Goal: Task Accomplishment & Management: Complete application form

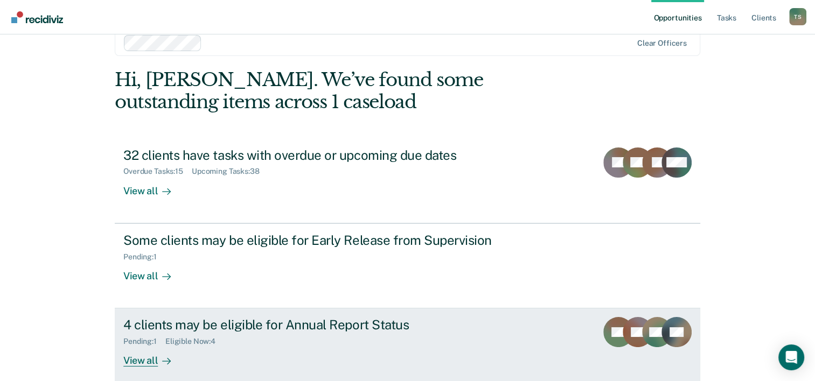
scroll to position [33, 0]
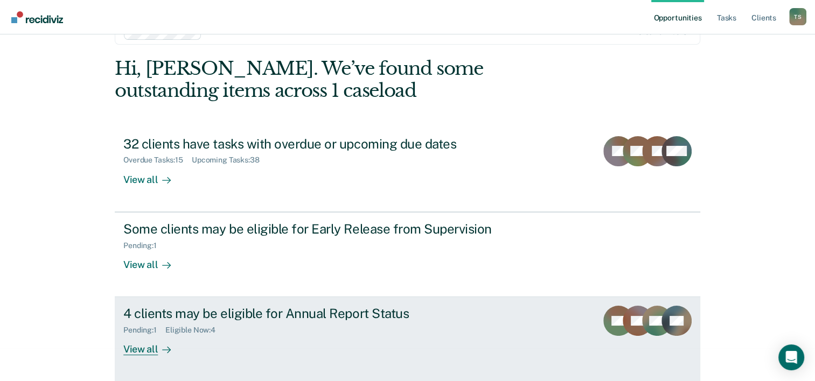
click at [152, 349] on div "View all" at bounding box center [153, 345] width 60 height 21
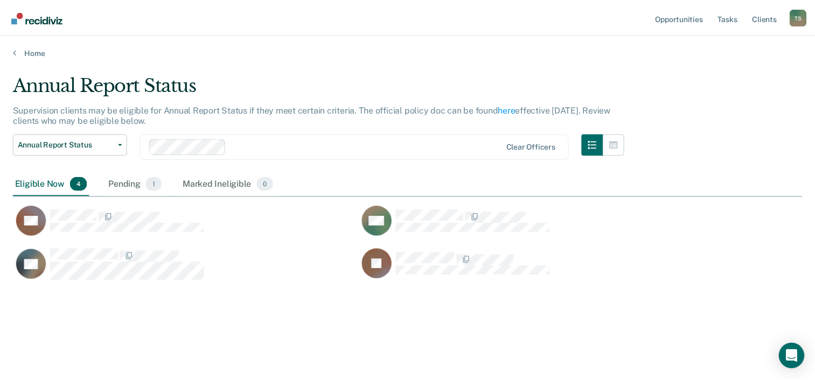
scroll to position [218, 789]
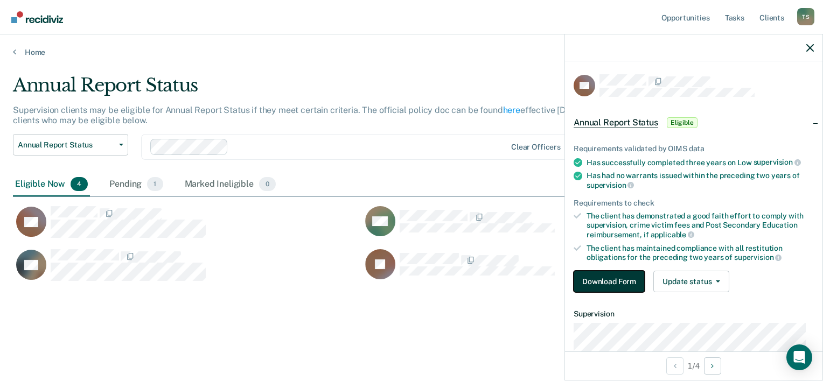
click at [633, 287] on button "Download Form" at bounding box center [609, 282] width 71 height 22
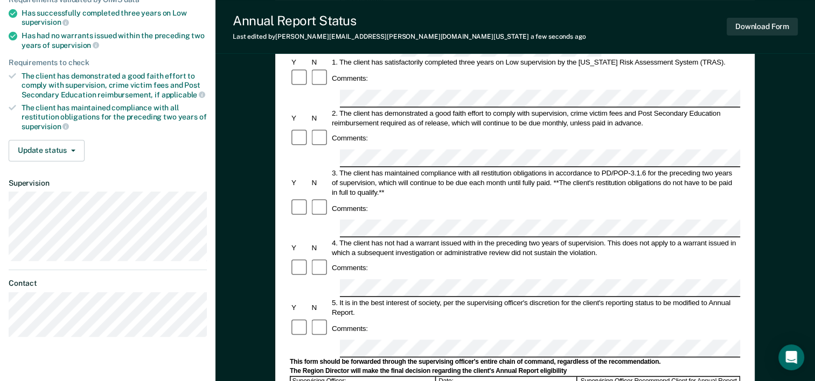
scroll to position [162, 0]
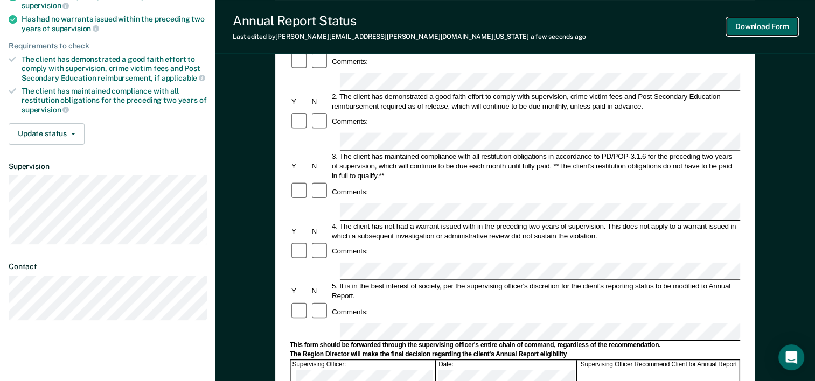
click at [764, 30] on button "Download Form" at bounding box center [762, 27] width 71 height 18
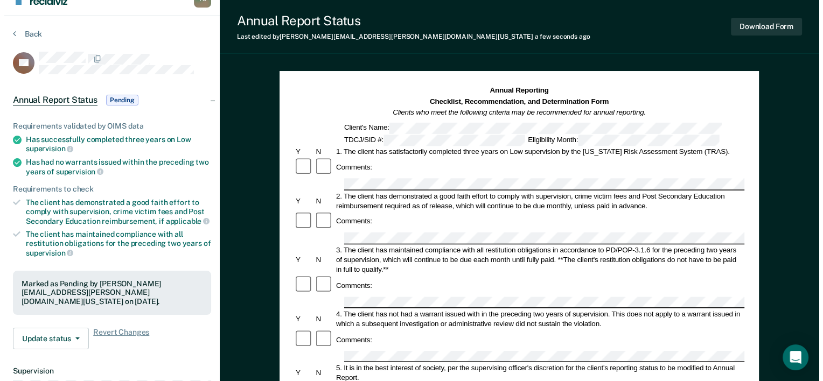
scroll to position [0, 0]
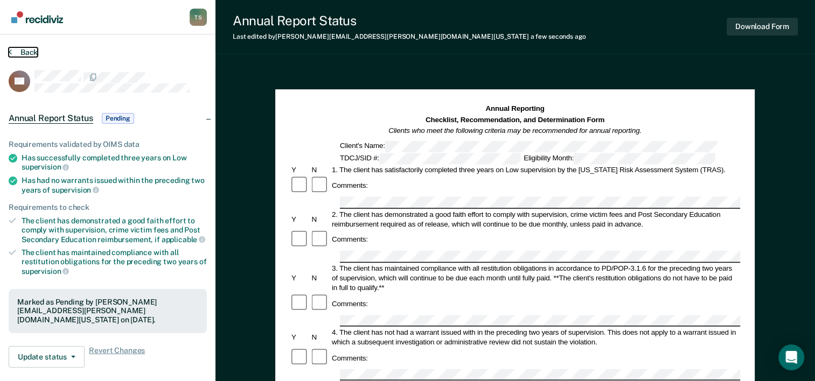
click at [23, 48] on button "Back" at bounding box center [23, 52] width 29 height 10
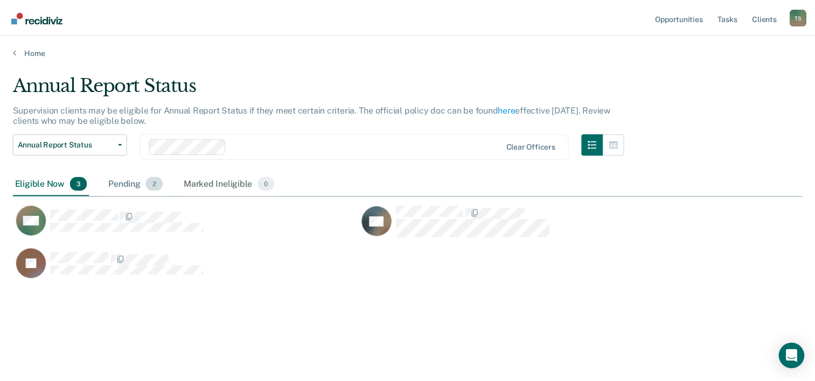
scroll to position [218, 789]
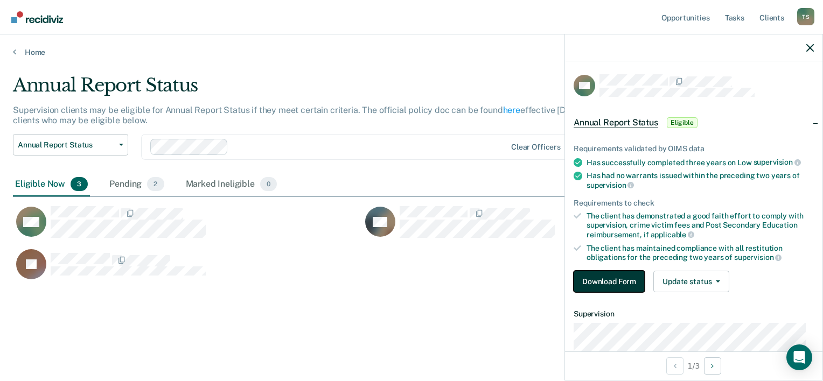
click at [611, 280] on button "Download Form" at bounding box center [609, 282] width 71 height 22
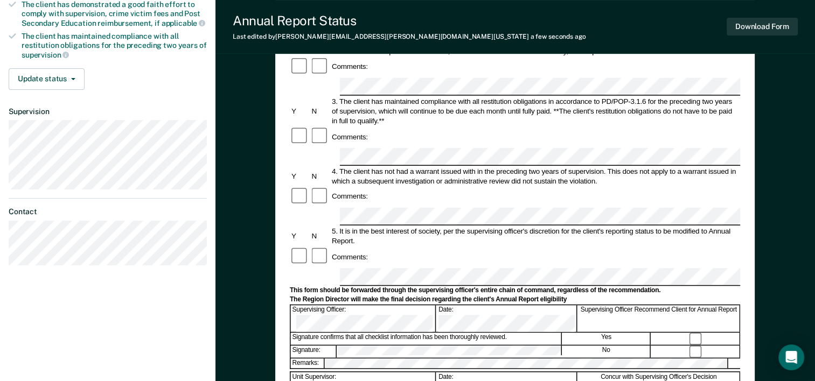
scroll to position [269, 0]
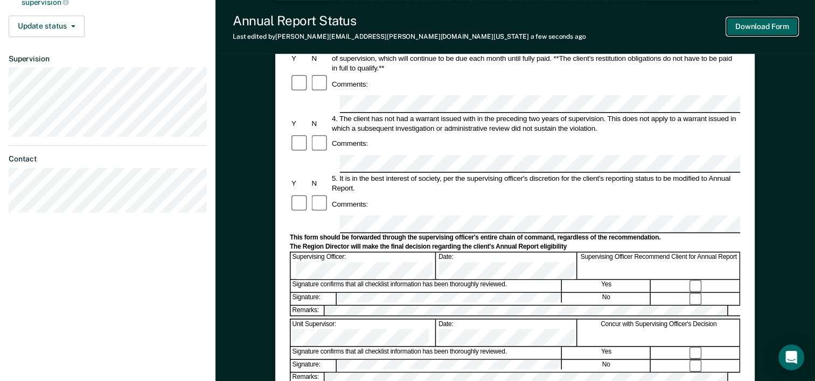
click at [764, 30] on button "Download Form" at bounding box center [762, 27] width 71 height 18
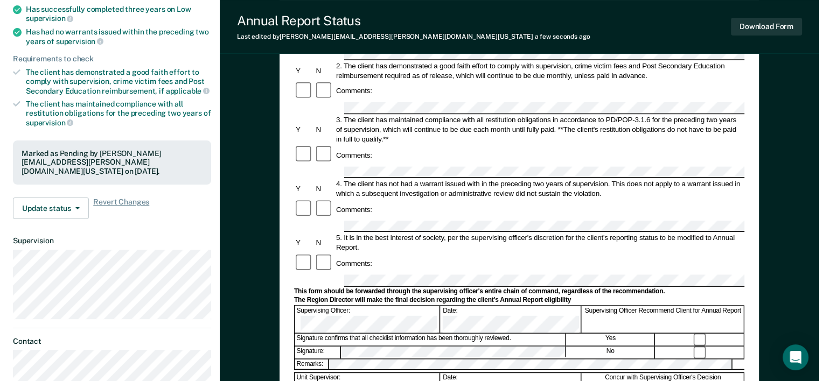
scroll to position [0, 0]
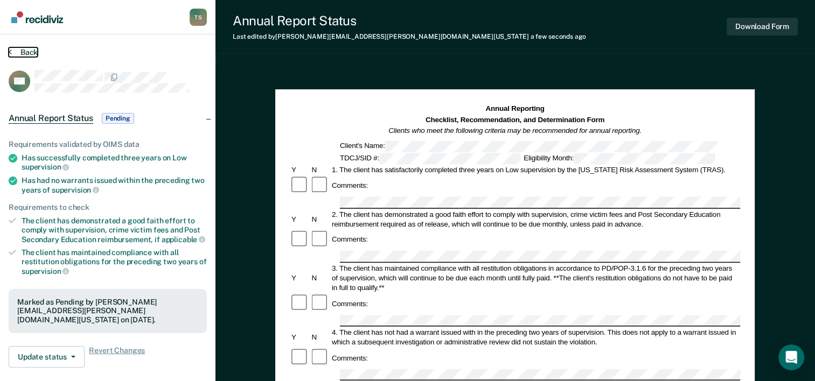
click at [17, 54] on button "Back" at bounding box center [23, 52] width 29 height 10
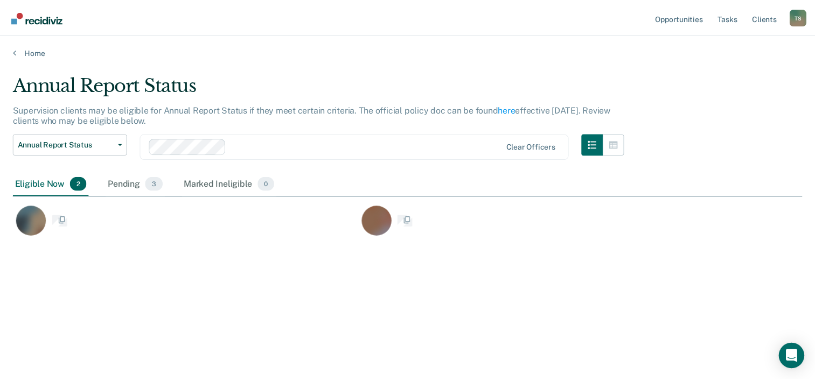
scroll to position [218, 789]
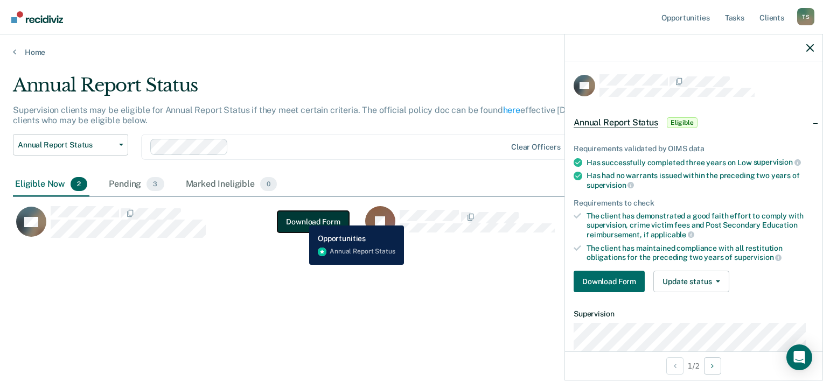
click at [301, 218] on button "Download Form" at bounding box center [312, 222] width 71 height 22
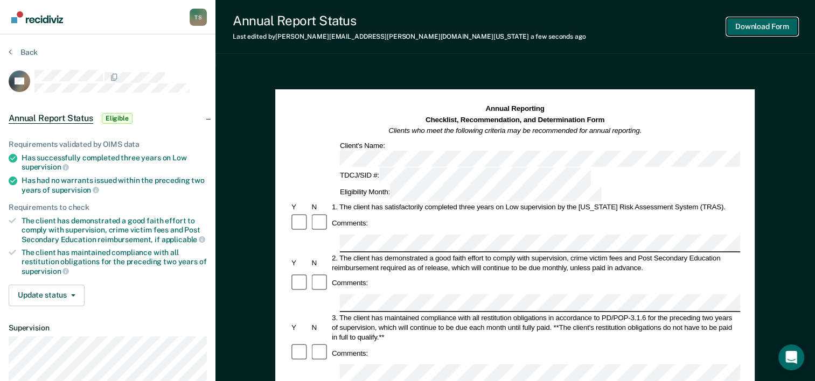
click at [764, 26] on button "Download Form" at bounding box center [762, 27] width 71 height 18
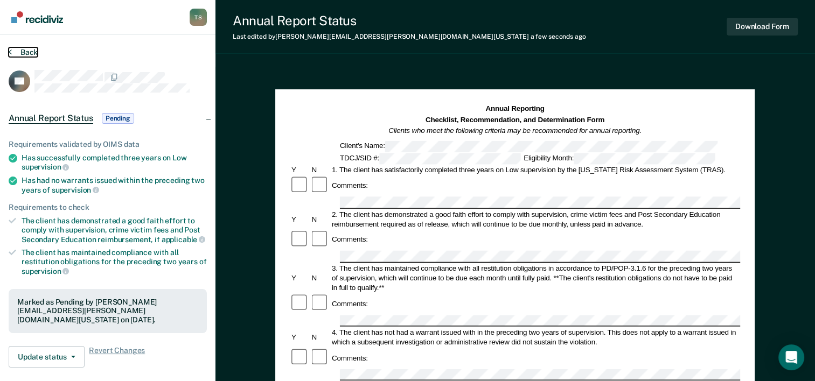
click at [28, 51] on button "Back" at bounding box center [23, 52] width 29 height 10
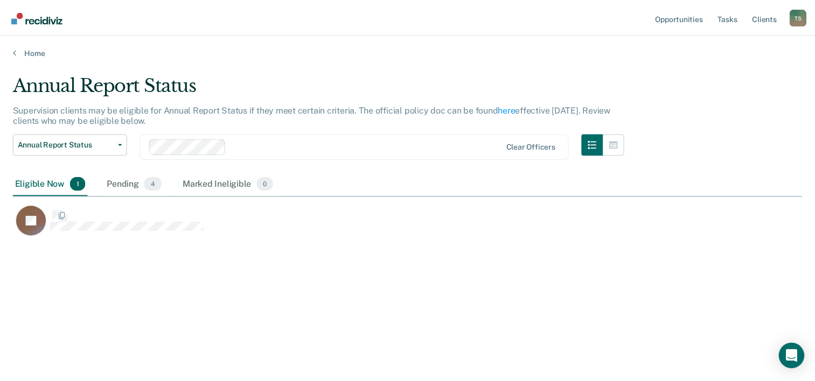
scroll to position [218, 789]
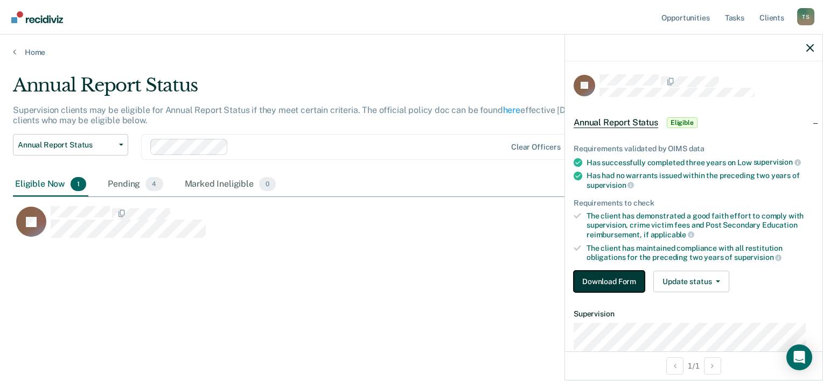
click at [631, 280] on button "Download Form" at bounding box center [609, 282] width 71 height 22
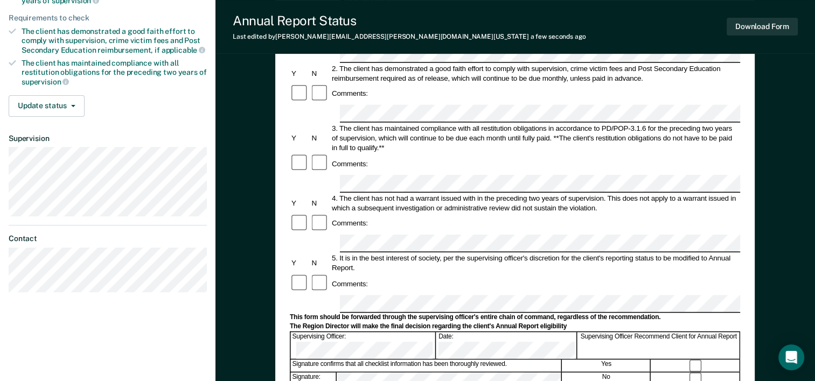
scroll to position [269, 0]
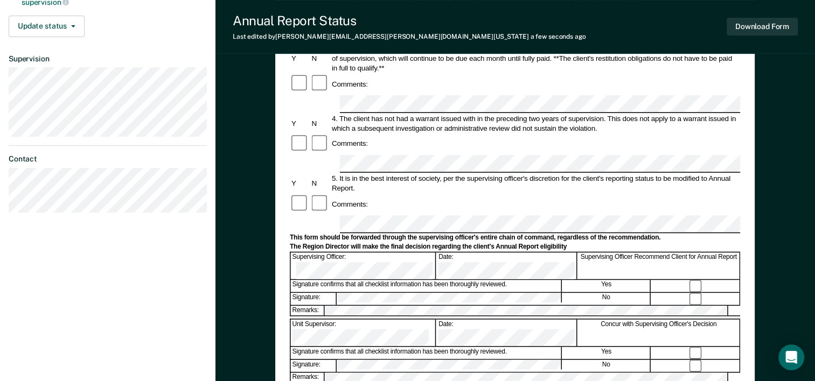
click at [483, 281] on div "Signature confirms that all checklist information has been thoroughly reviewed." at bounding box center [426, 287] width 271 height 12
click at [746, 26] on button "Download Form" at bounding box center [762, 27] width 71 height 18
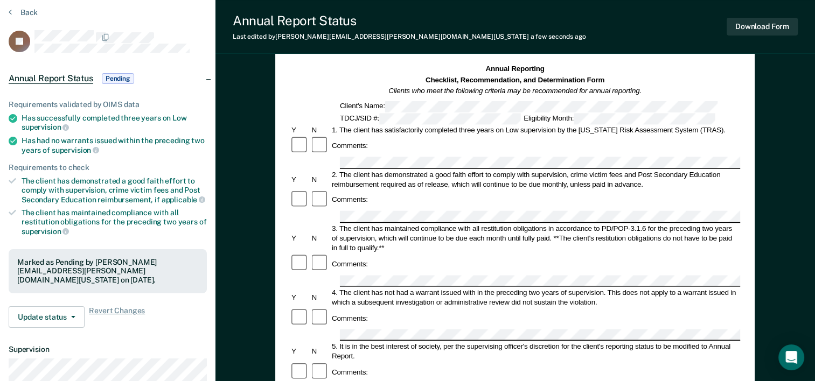
scroll to position [0, 0]
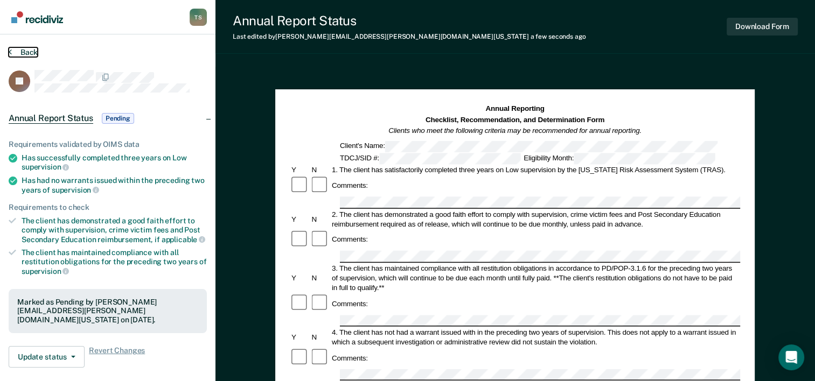
click at [28, 52] on button "Back" at bounding box center [23, 52] width 29 height 10
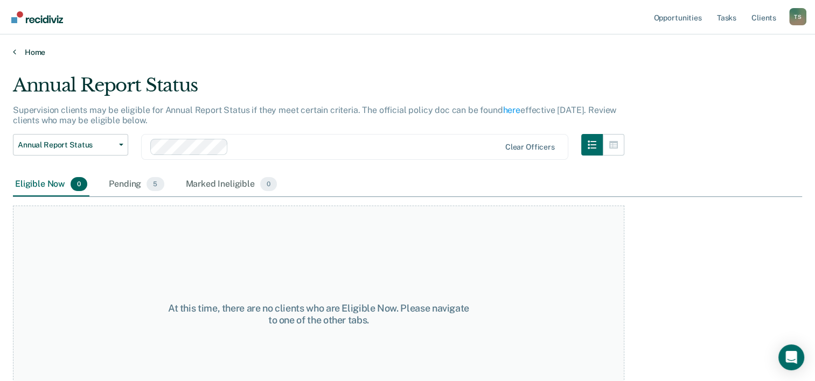
click at [41, 54] on link "Home" at bounding box center [407, 52] width 789 height 10
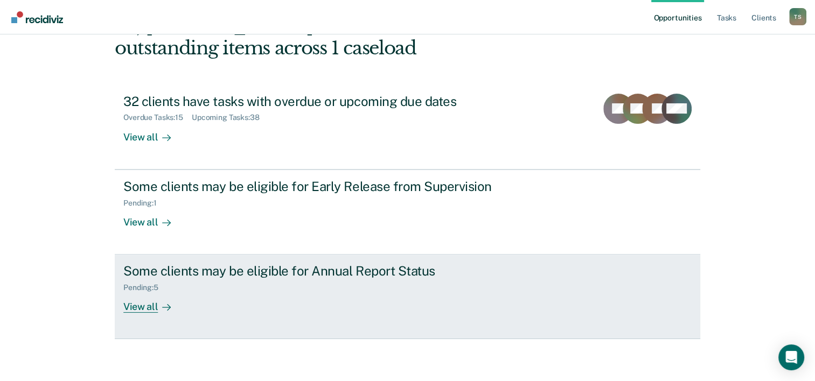
scroll to position [76, 0]
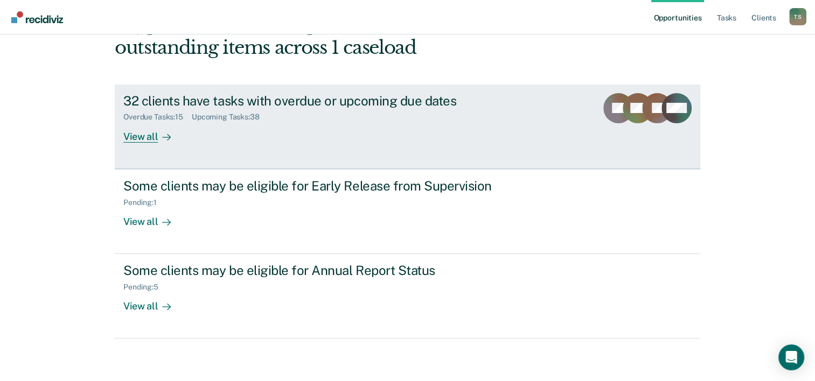
click at [138, 145] on link "32 clients have tasks with overdue or upcoming due dates Overdue Tasks : 15 Upc…" at bounding box center [408, 127] width 586 height 85
